Goal: Transaction & Acquisition: Purchase product/service

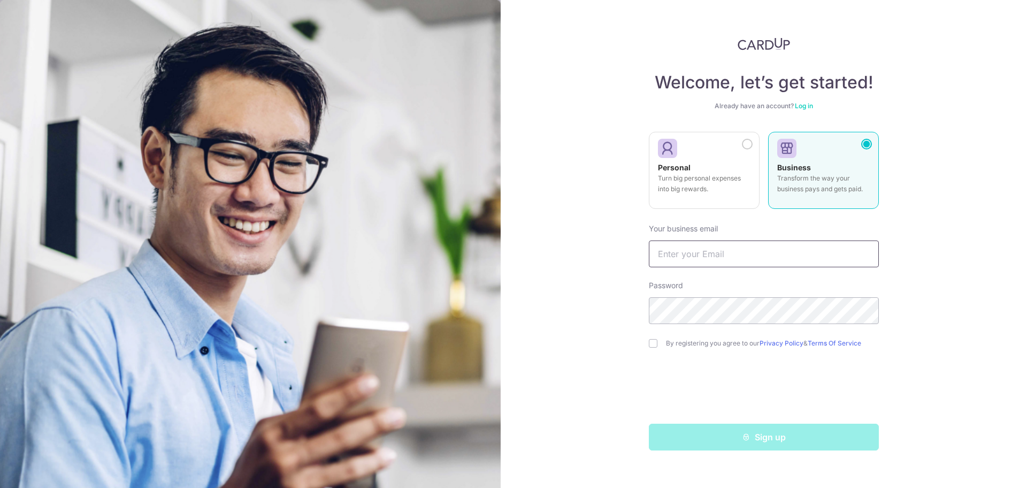
click at [703, 248] on input "text" at bounding box center [764, 253] width 230 height 27
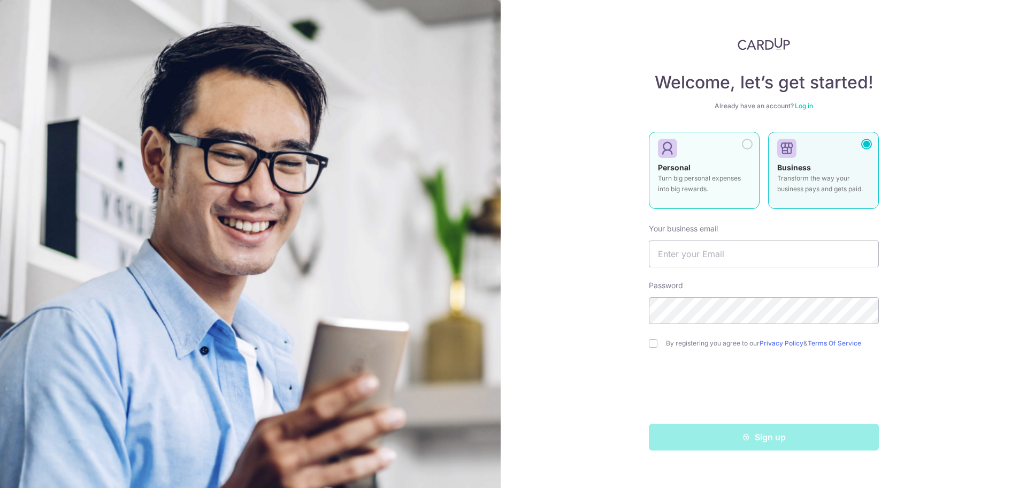
click at [748, 144] on div at bounding box center [747, 144] width 11 height 11
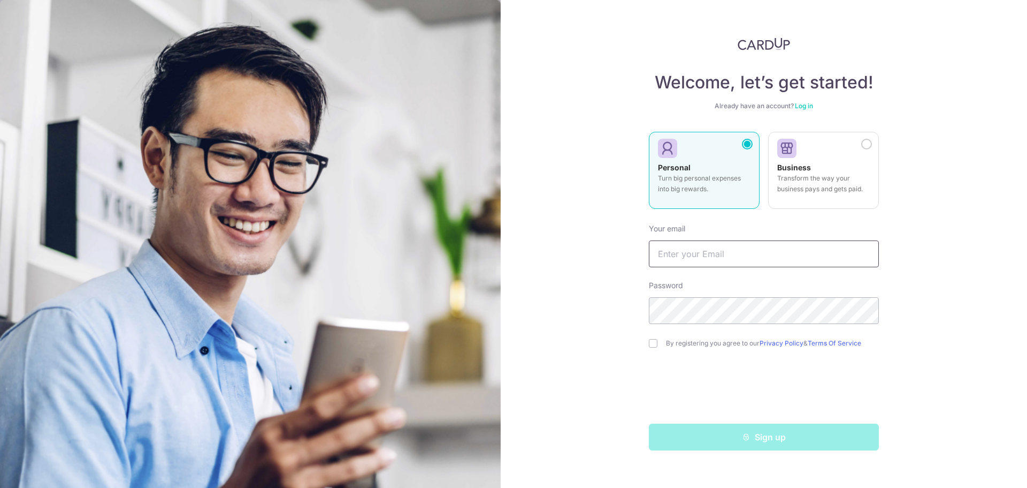
click at [690, 250] on input "text" at bounding box center [764, 253] width 230 height 27
type input "[EMAIL_ADDRESS][PERSON_NAME][DOMAIN_NAME]"
click at [657, 344] on input "checkbox" at bounding box center [653, 343] width 9 height 9
checkbox input "true"
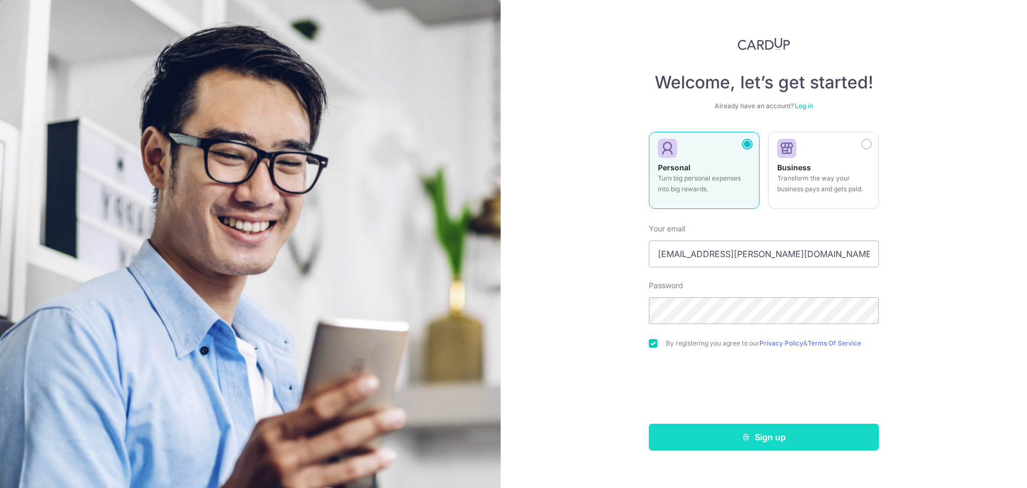
click at [770, 443] on button "Sign up" at bounding box center [764, 436] width 230 height 27
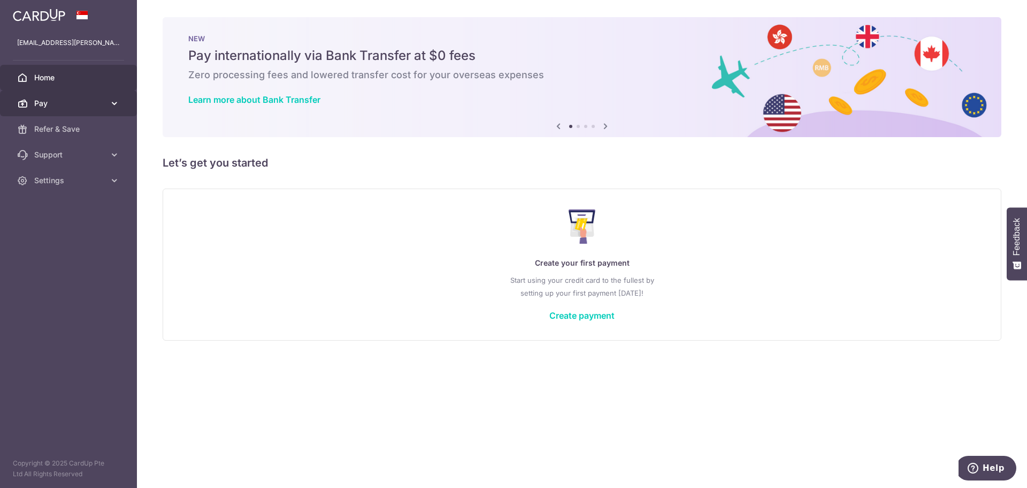
click at [114, 103] on icon at bounding box center [114, 103] width 11 height 11
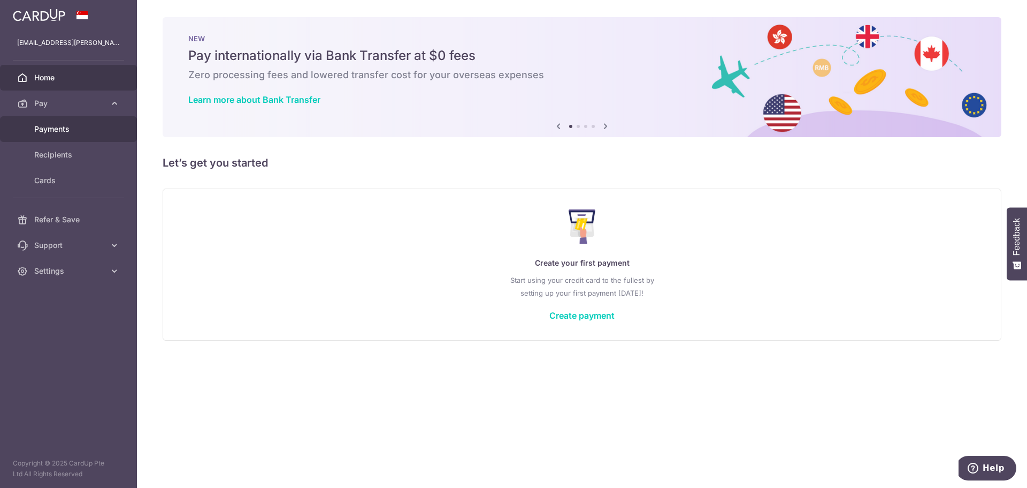
click at [85, 137] on link "Payments" at bounding box center [68, 129] width 137 height 26
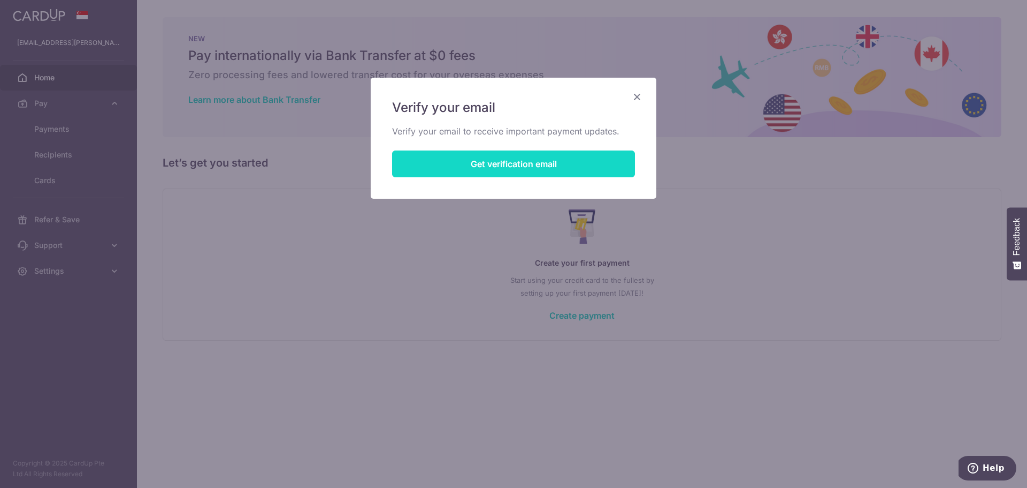
click at [534, 166] on button "Get verification email" at bounding box center [513, 163] width 243 height 27
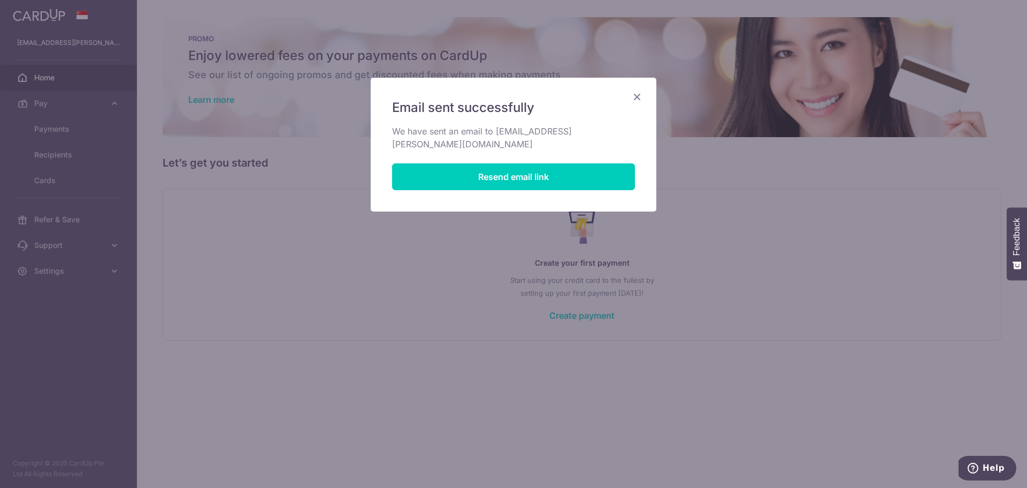
click at [643, 102] on icon "Close" at bounding box center [637, 96] width 13 height 13
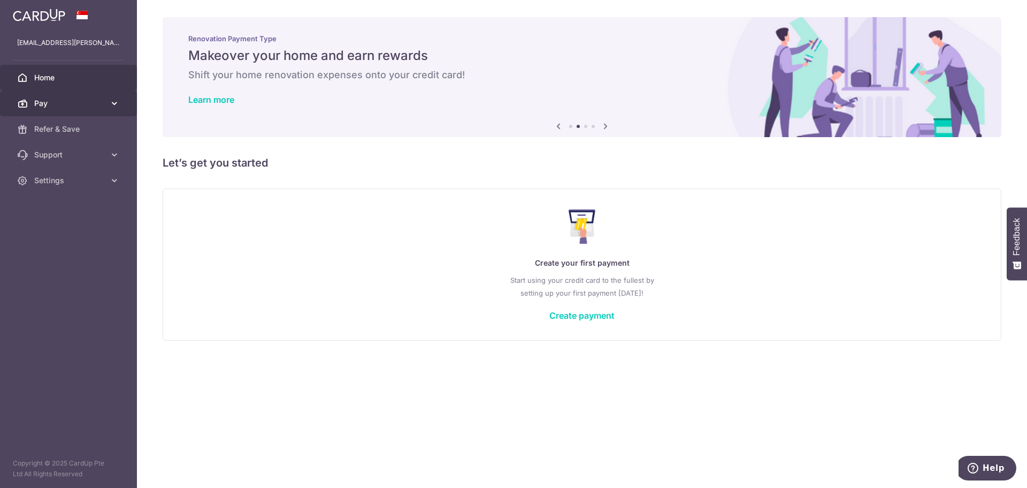
click at [115, 104] on icon at bounding box center [114, 103] width 11 height 11
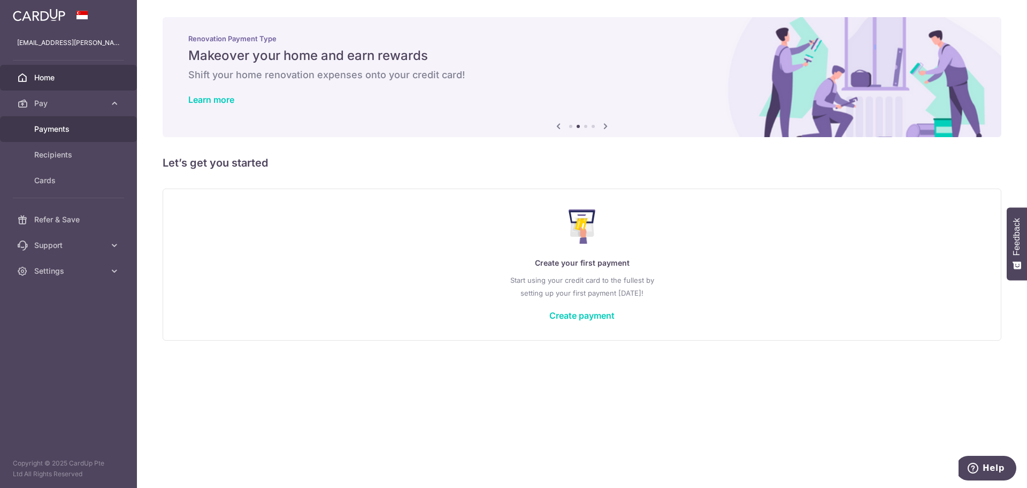
click at [50, 135] on link "Payments" at bounding box center [68, 129] width 137 height 26
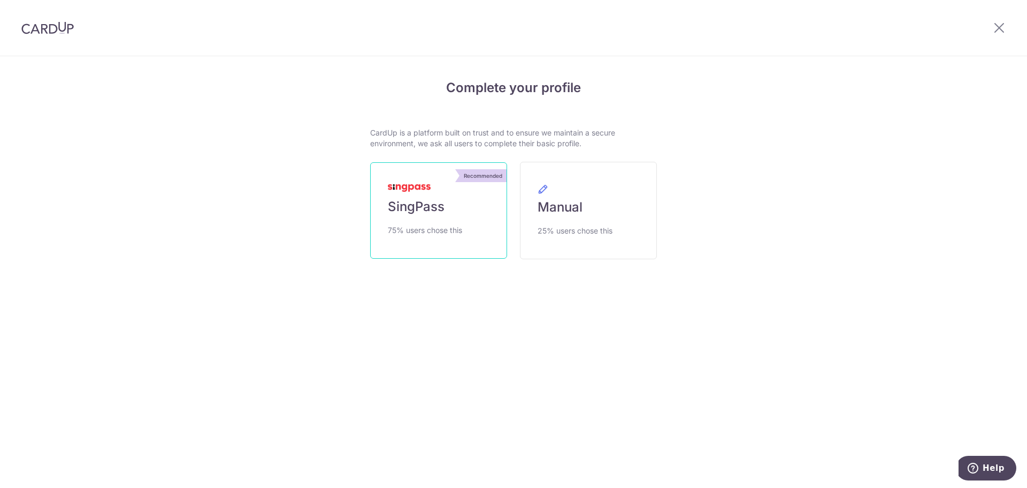
click at [442, 219] on link "Recommended SingPass 75% users chose this" at bounding box center [438, 210] width 137 height 96
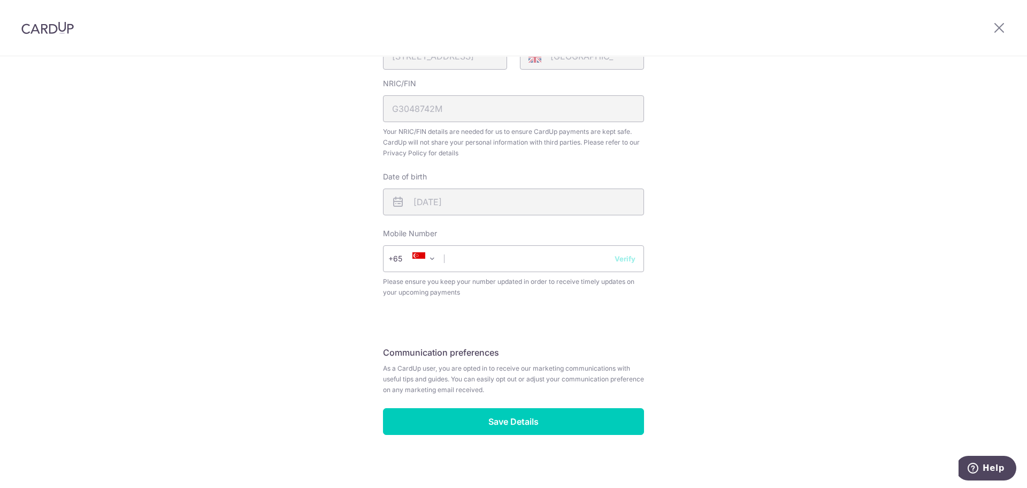
scroll to position [300, 0]
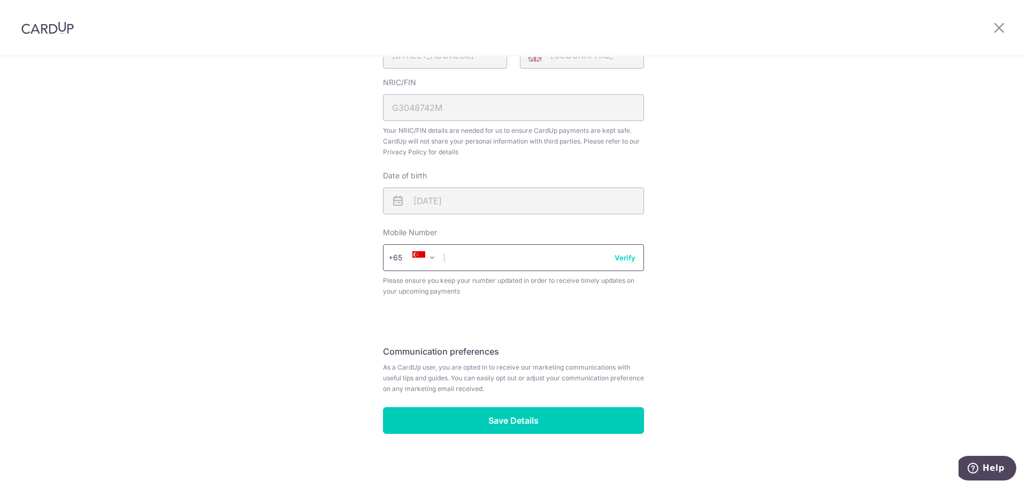
click at [461, 254] on input "text" at bounding box center [513, 257] width 261 height 27
type input "98572650"
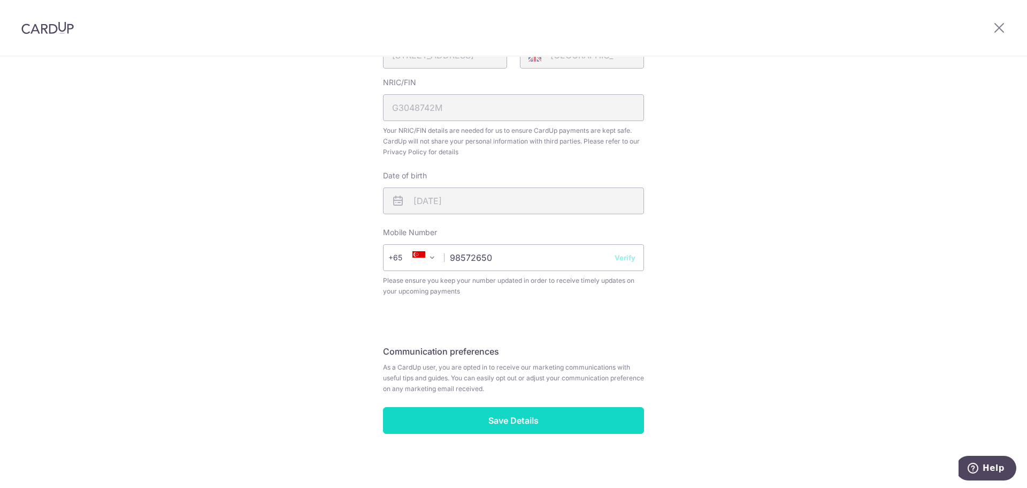
click at [502, 425] on input "Save Details" at bounding box center [513, 420] width 261 height 27
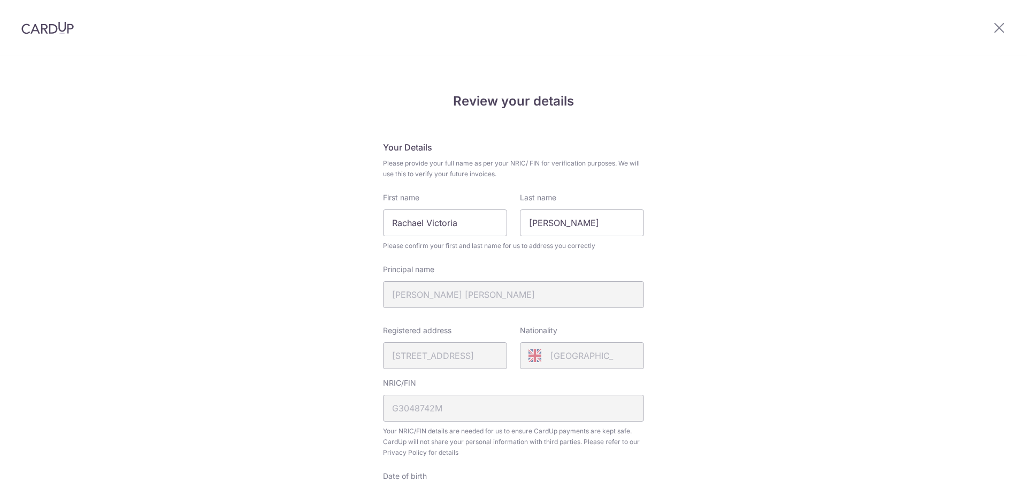
scroll to position [320, 0]
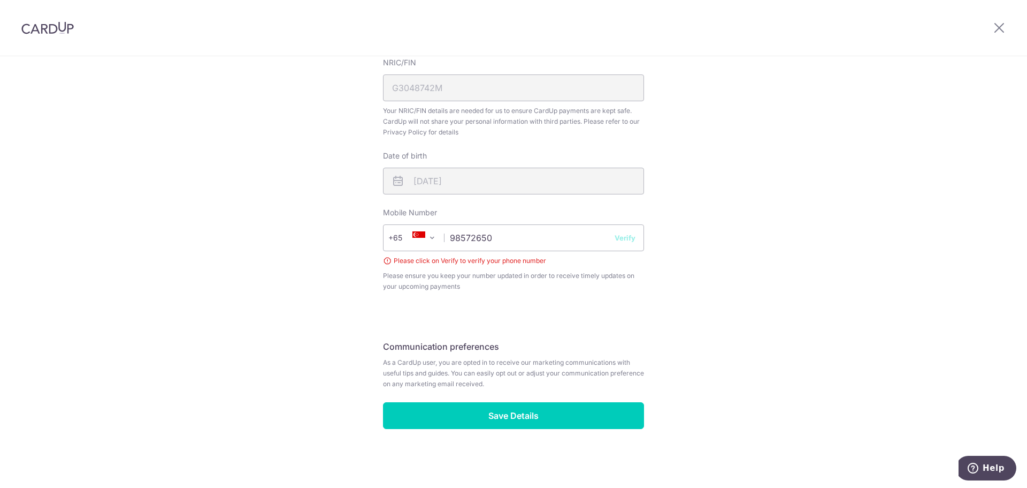
click at [625, 241] on button "Verify" at bounding box center [625, 237] width 21 height 11
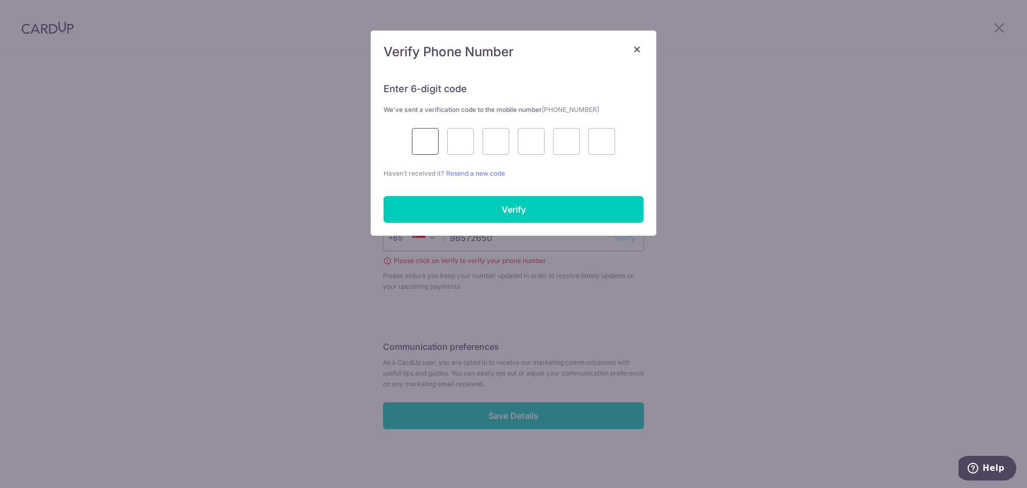
click at [427, 145] on input "text" at bounding box center [425, 141] width 27 height 27
type input "5"
type input "2"
type input "5"
type input "0"
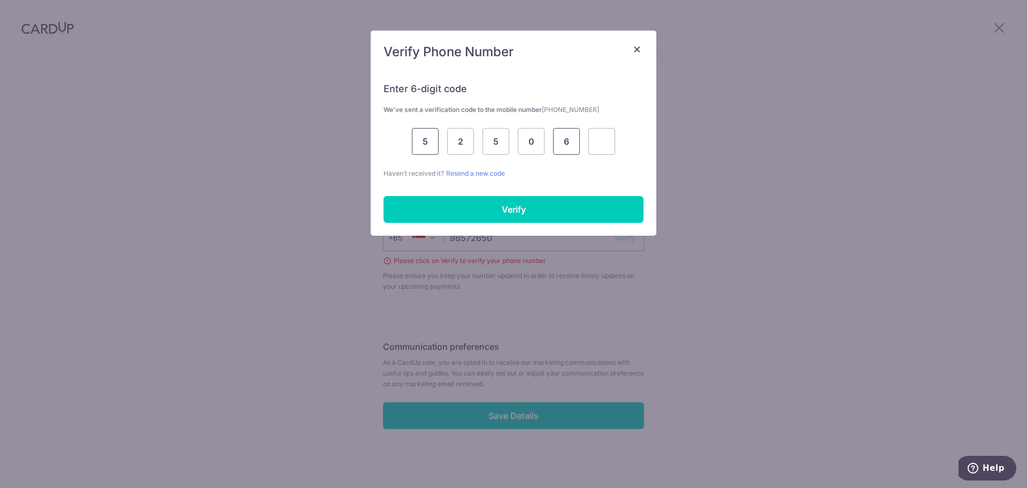
type input "6"
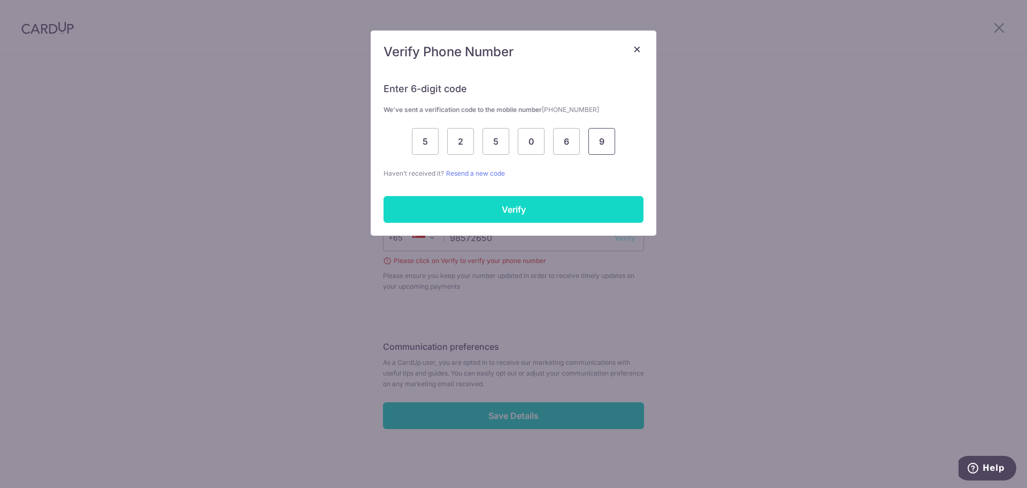
type input "9"
click at [460, 207] on input "Verify" at bounding box center [514, 209] width 260 height 27
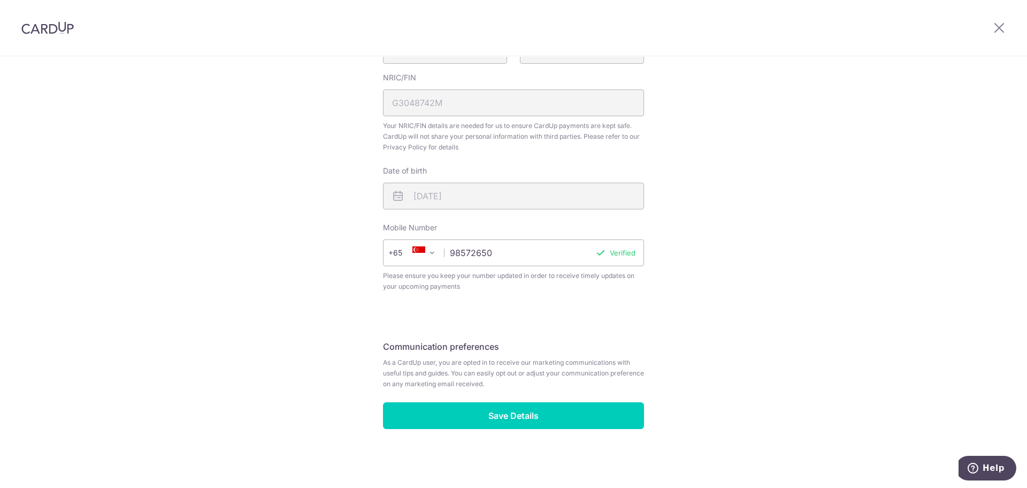
scroll to position [305, 0]
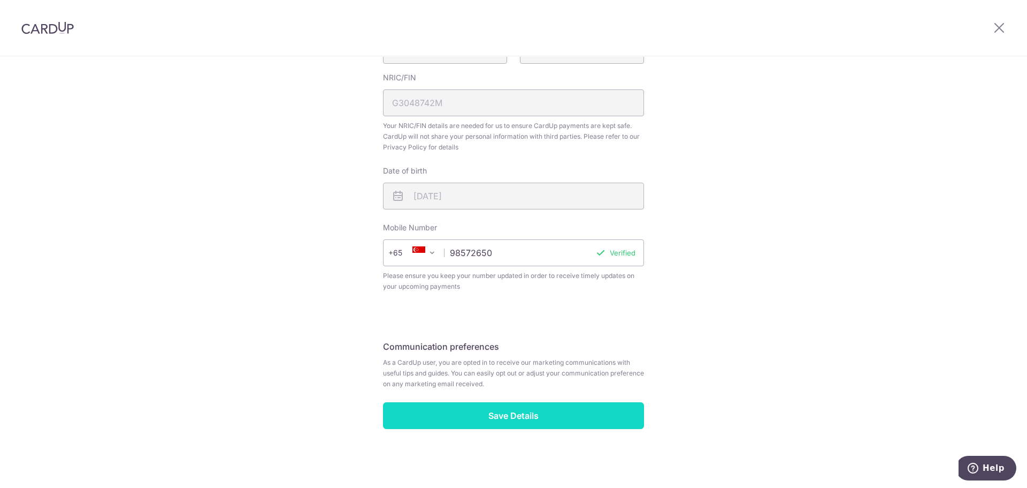
click at [506, 420] on input "Save Details" at bounding box center [513, 415] width 261 height 27
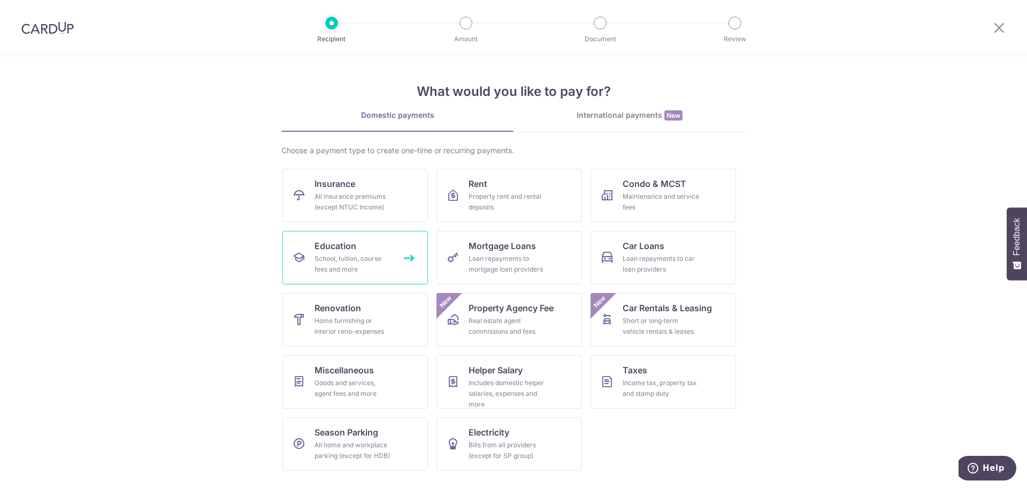
click at [326, 268] on div "School, tuition, course fees and more" at bounding box center [353, 263] width 77 height 21
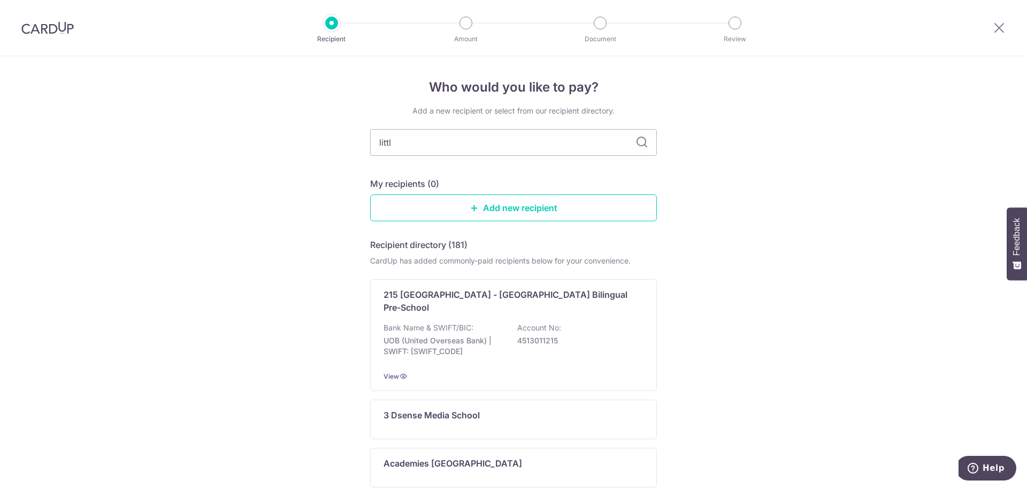
type input "little"
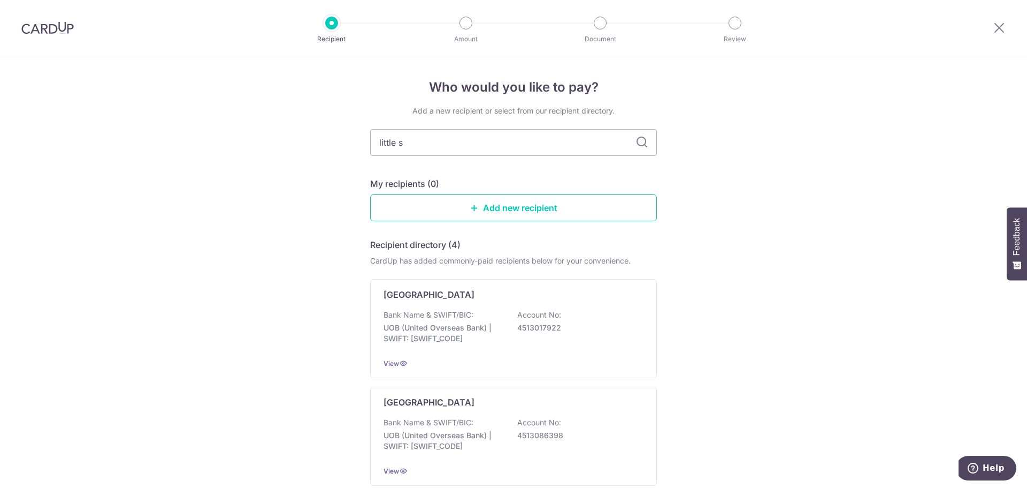
type input "little sk"
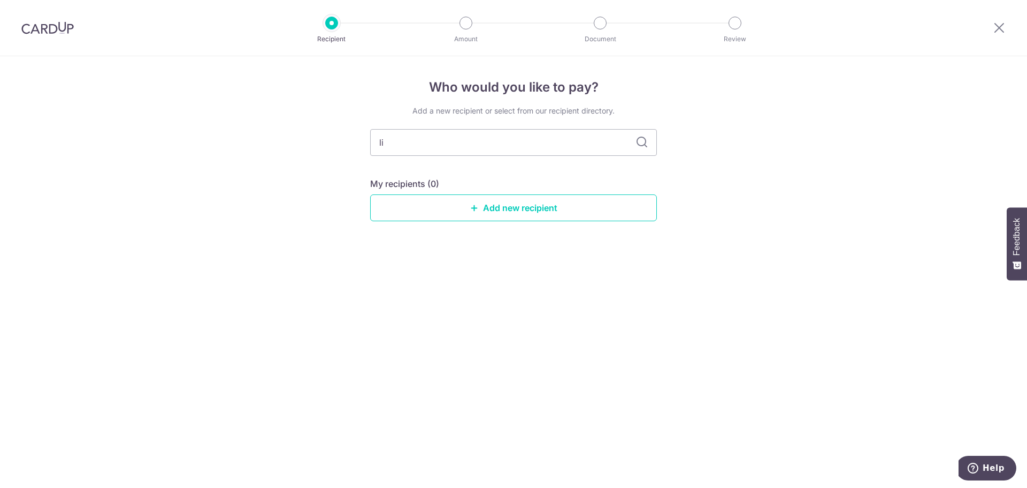
type input "l"
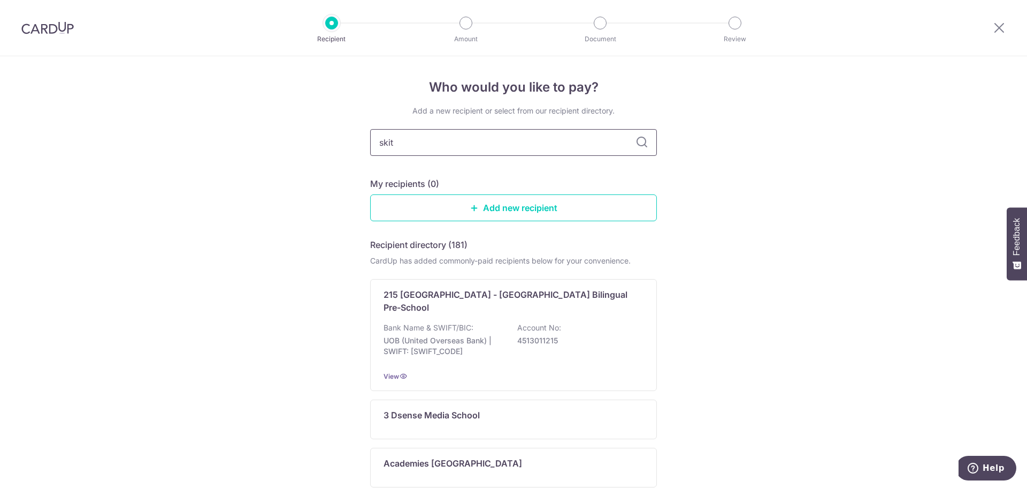
type input "skitt"
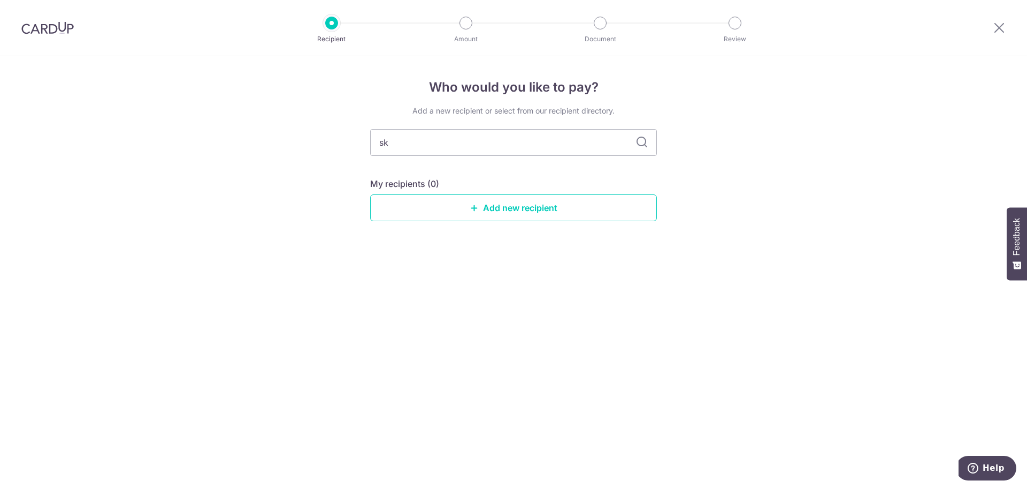
type input "s"
